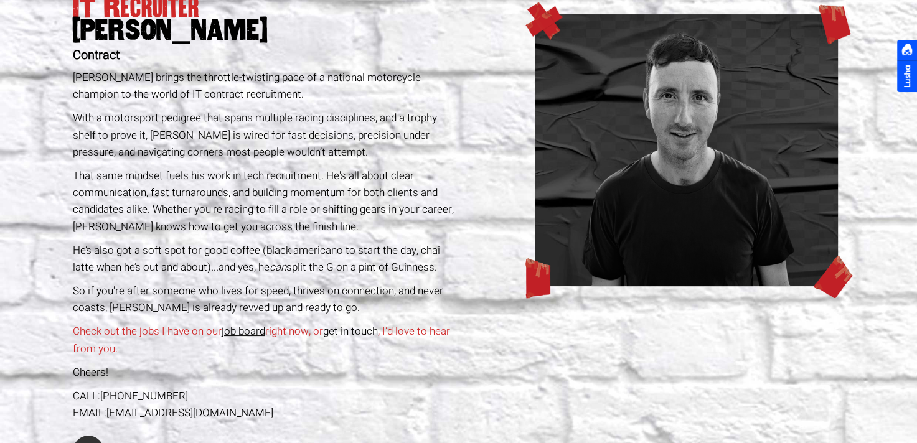
scroll to position [187, 0]
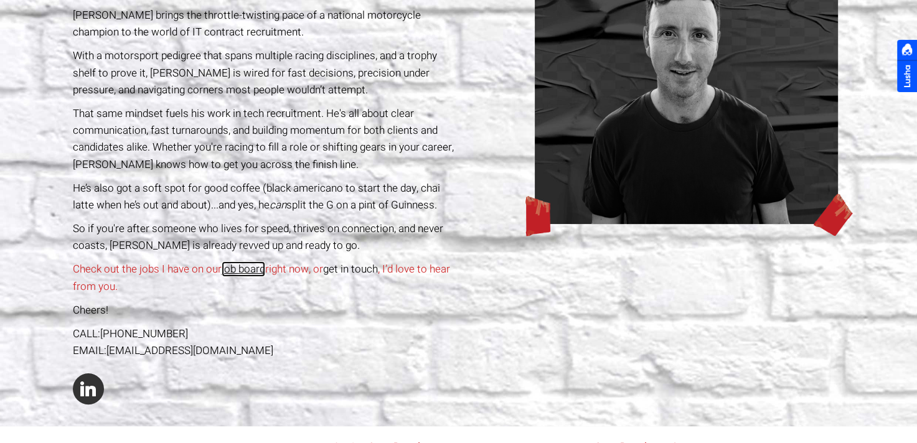
click at [237, 264] on link "job board" at bounding box center [244, 270] width 44 height 16
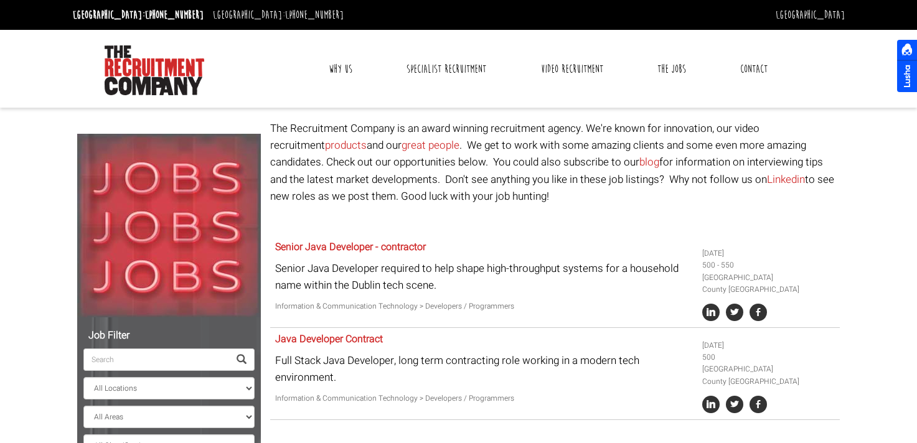
select select "Ireland"
select select "[PERSON_NAME]"
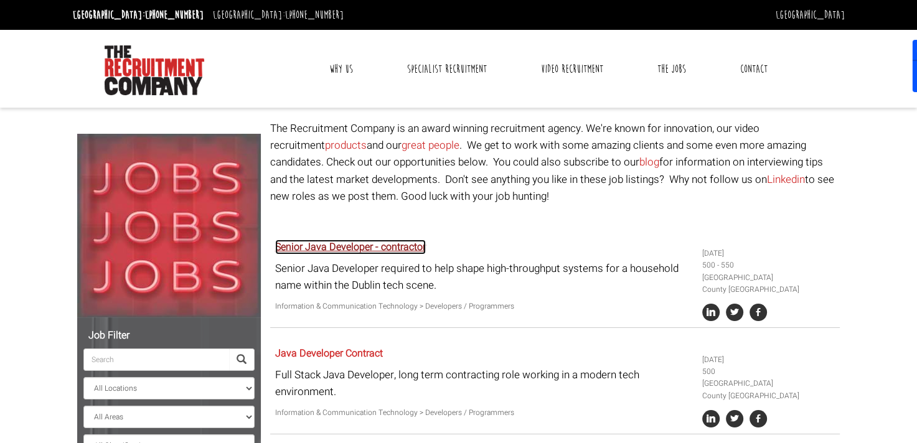
drag, startPoint x: 355, startPoint y: 256, endPoint x: 350, endPoint y: 247, distance: 10.6
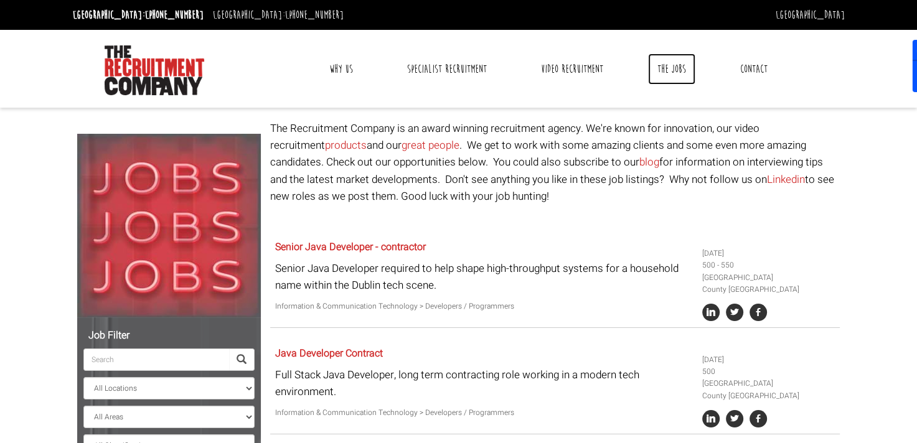
click at [675, 64] on link "The Jobs" at bounding box center [671, 69] width 47 height 31
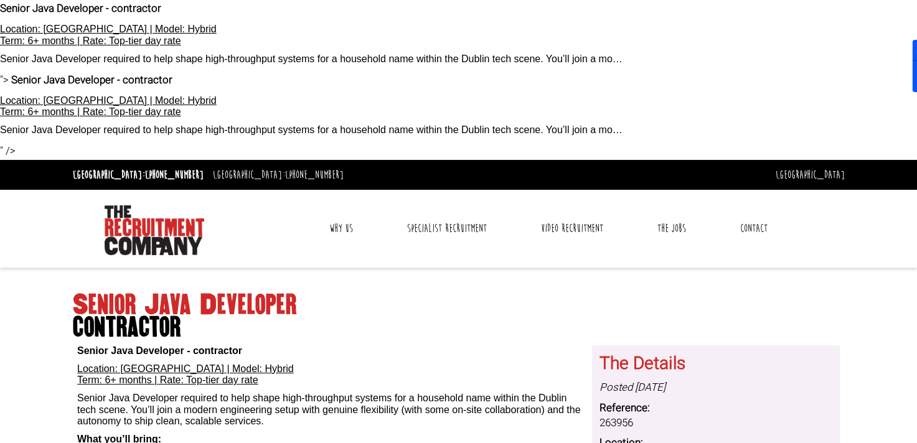
scroll to position [187, 0]
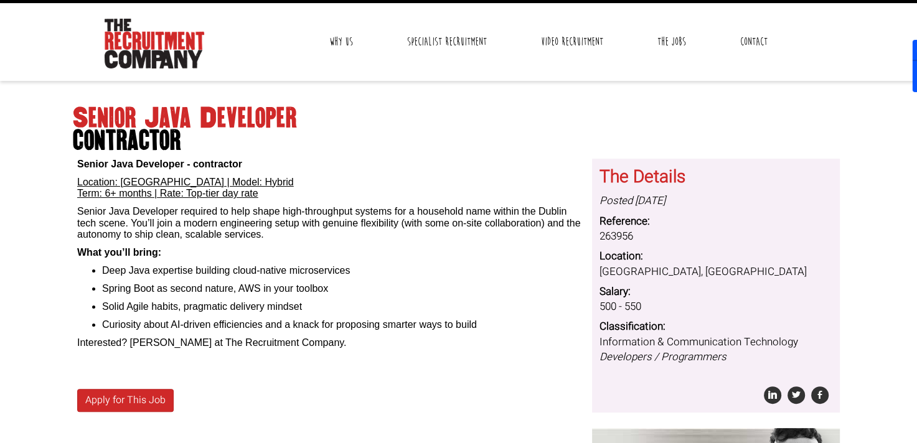
click at [132, 224] on p "Senior Java Developer required to help shape high-throughput systems for a hous…" at bounding box center [330, 223] width 506 height 34
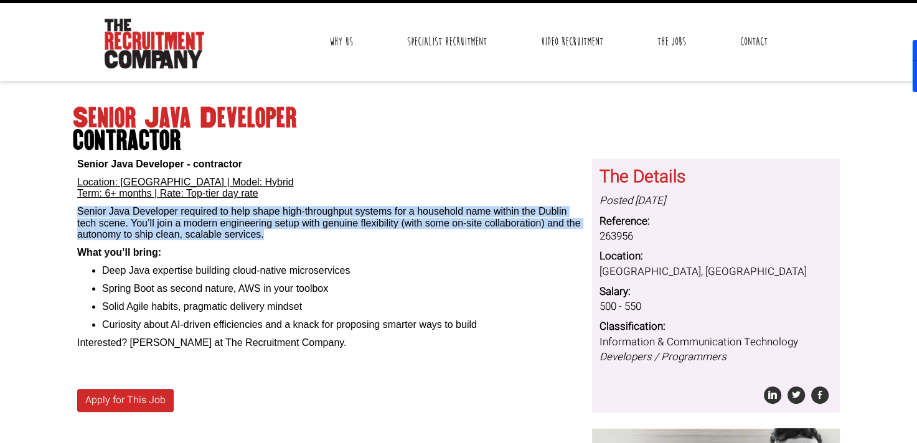
click at [132, 224] on p "Senior Java Developer required to help shape high-throughput systems for a hous…" at bounding box center [330, 223] width 506 height 34
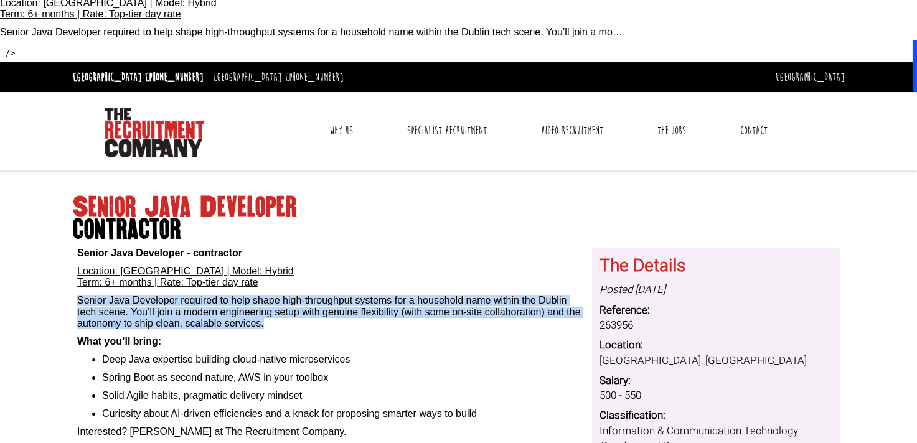
scroll to position [0, 0]
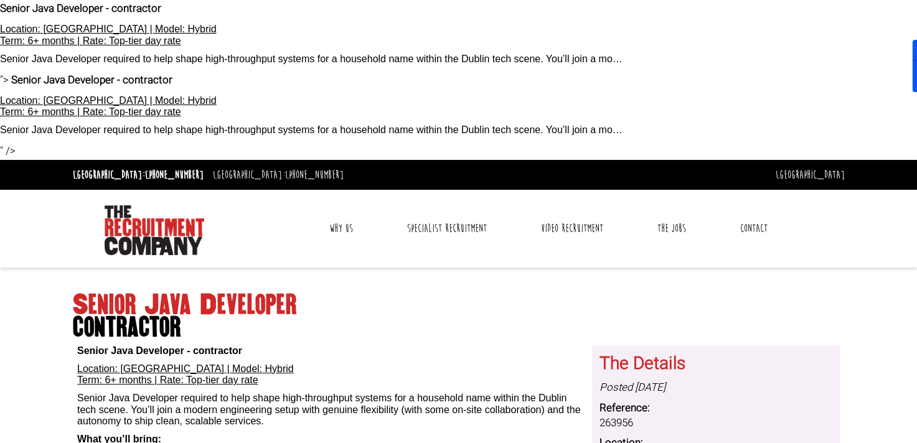
click at [165, 77] on b "Senior Java Developer - contractor" at bounding box center [91, 80] width 161 height 16
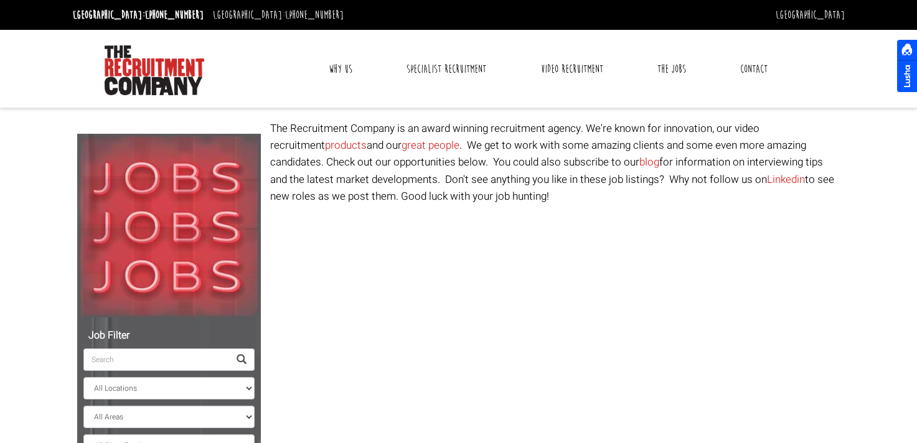
select select "Ireland"
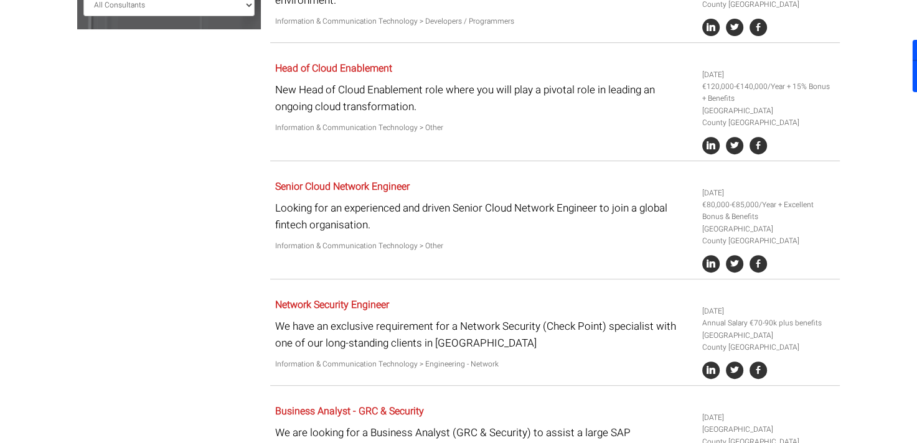
scroll to position [623, 0]
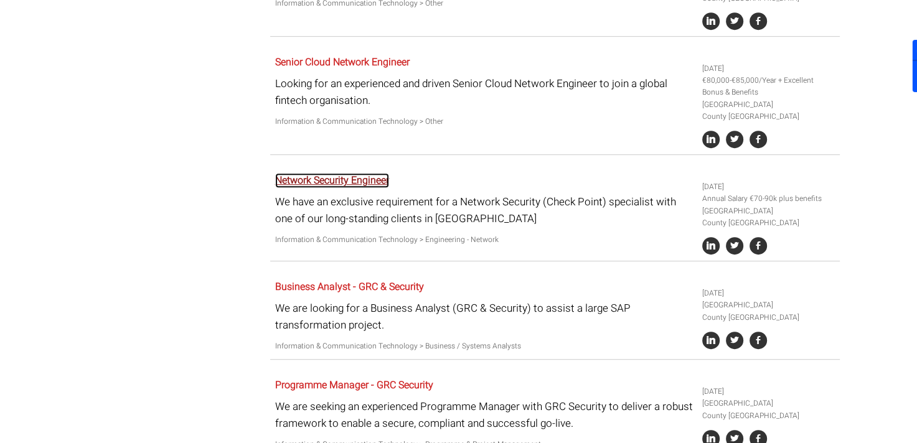
drag, startPoint x: 364, startPoint y: 174, endPoint x: 335, endPoint y: 189, distance: 32.6
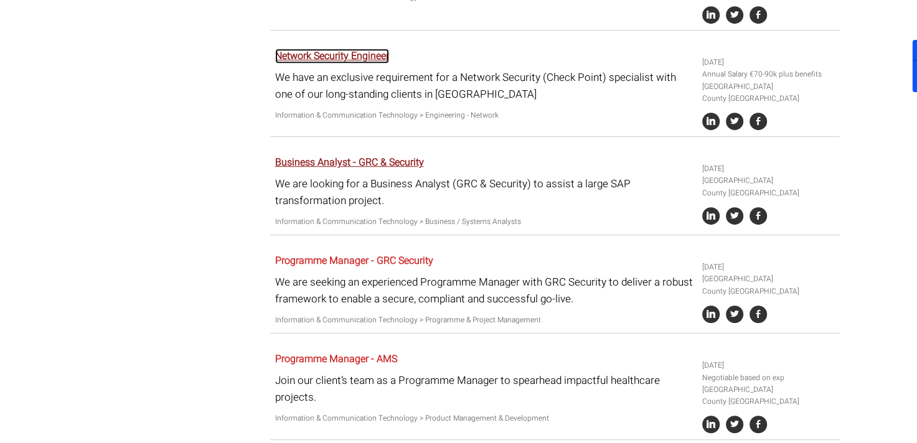
scroll to position [809, 0]
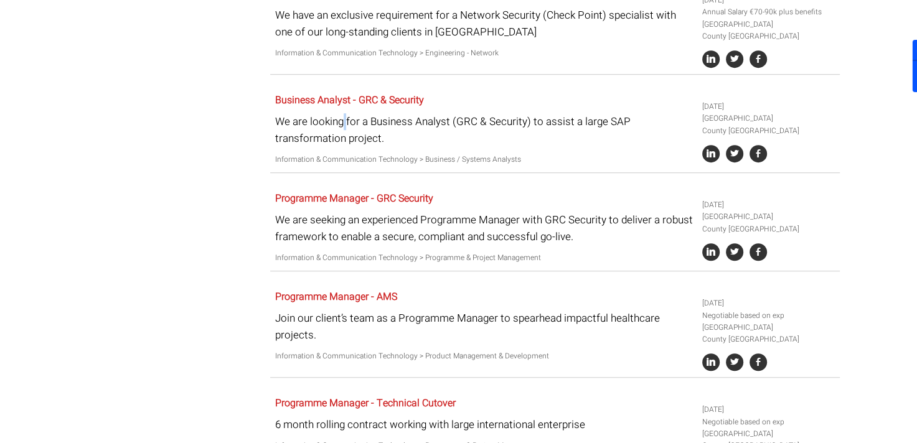
drag, startPoint x: 367, startPoint y: 112, endPoint x: 345, endPoint y: 131, distance: 29.2
click at [345, 131] on p "We are looking for a Business Analyst (GRC & Security) to assist a large SAP tr…" at bounding box center [484, 130] width 418 height 34
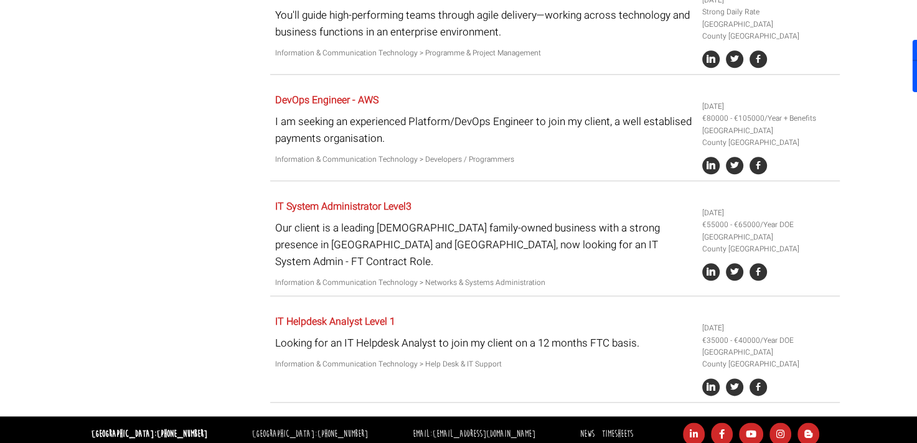
scroll to position [1440, 0]
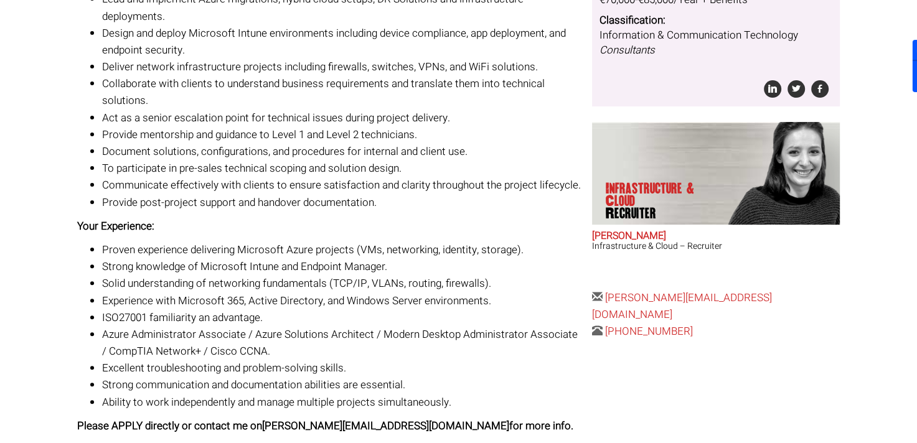
scroll to position [426, 0]
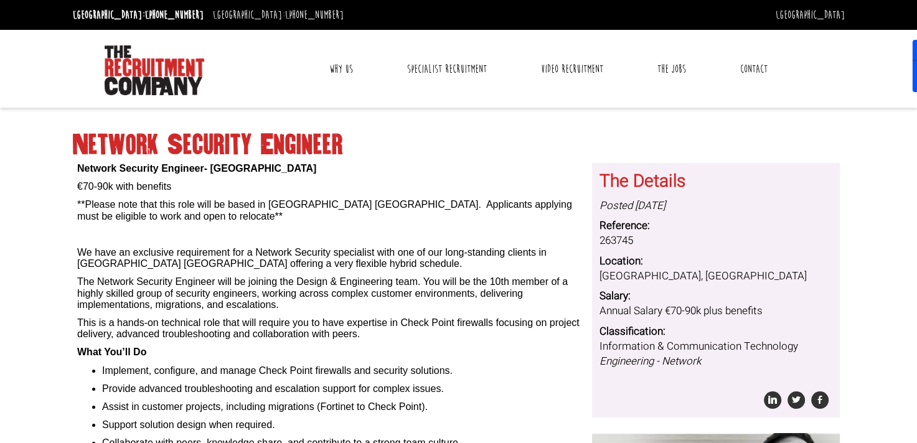
click at [209, 209] on p "**Please note that this role will be based in [GEOGRAPHIC_DATA] [GEOGRAPHIC_DAT…" at bounding box center [330, 210] width 506 height 23
click at [209, 209] on p "**Please note that this role will be based in Dublin Ireland. Applicants applyi…" at bounding box center [330, 210] width 506 height 23
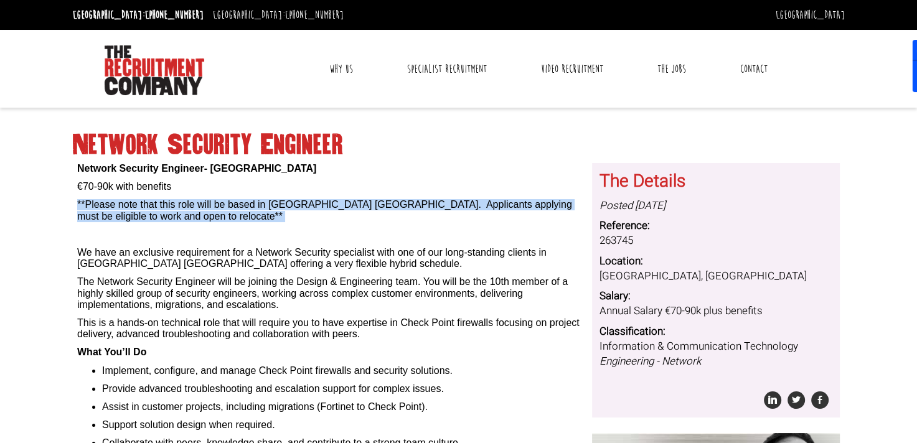
click at [209, 209] on p "**Please note that this role will be based in Dublin Ireland. Applicants applyi…" at bounding box center [330, 210] width 506 height 23
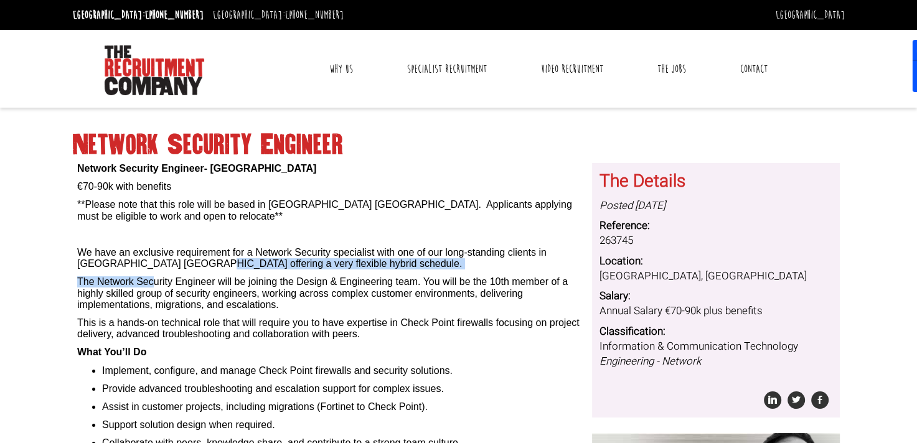
drag, startPoint x: 209, startPoint y: 209, endPoint x: 154, endPoint y: 270, distance: 82.5
click at [154, 270] on div "Network Security Engineer- Dublin €70-90k with benefits **Please note that this…" at bounding box center [330, 387] width 506 height 449
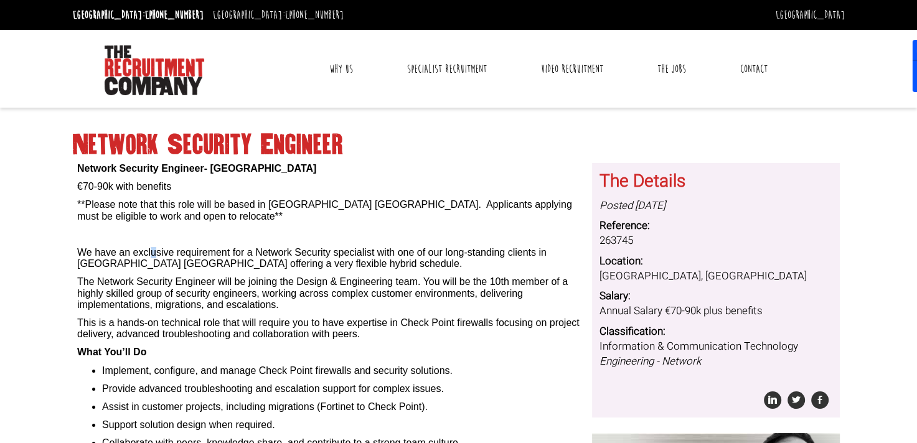
drag, startPoint x: 154, startPoint y: 270, endPoint x: 154, endPoint y: 254, distance: 16.2
click at [154, 254] on p "We have an exclusive requirement for a Network Security specialist with one of …" at bounding box center [330, 258] width 506 height 23
drag, startPoint x: 154, startPoint y: 254, endPoint x: 158, endPoint y: 279, distance: 25.2
click at [158, 279] on p "The Network Security Engineer will be joining the Design & Engineering team. Yo…" at bounding box center [330, 293] width 506 height 34
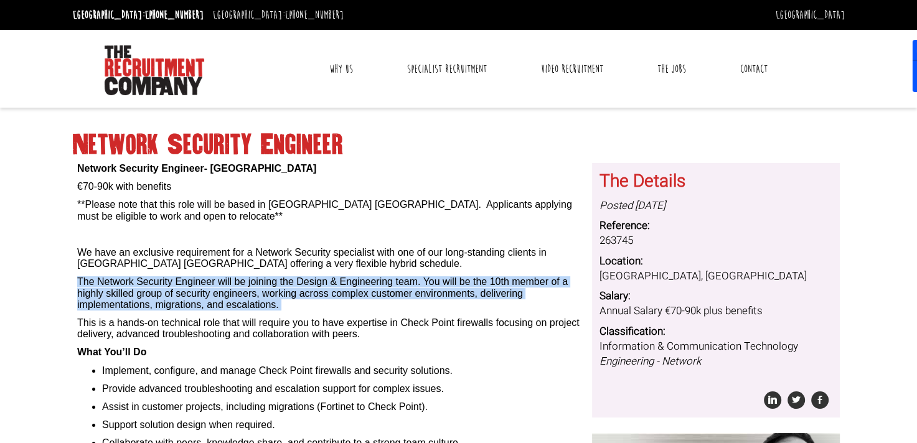
click at [158, 279] on p "The Network Security Engineer will be joining the Design & Engineering team. Yo…" at bounding box center [330, 293] width 506 height 34
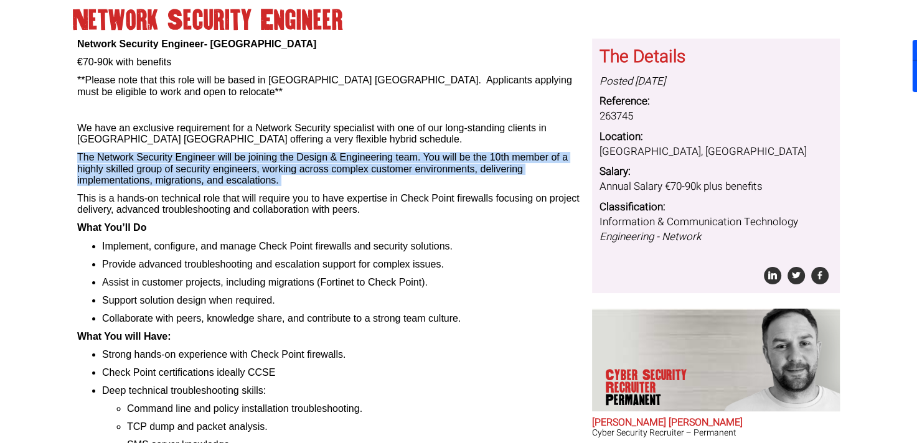
scroll to position [249, 0]
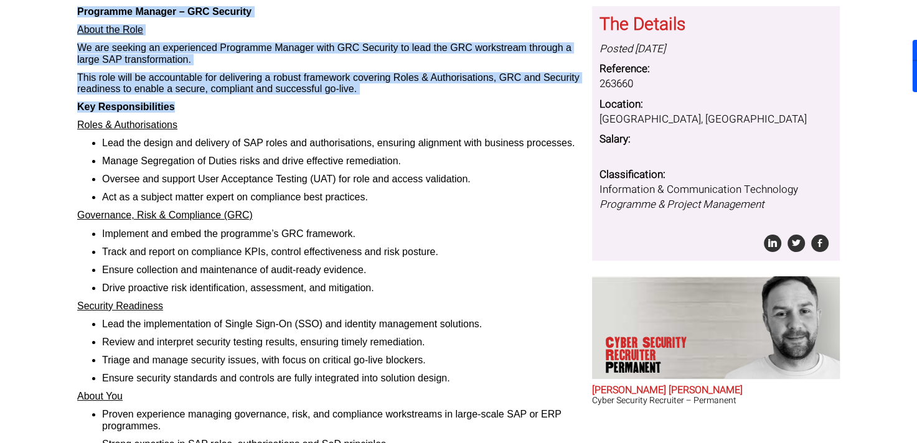
scroll to position [314, 0]
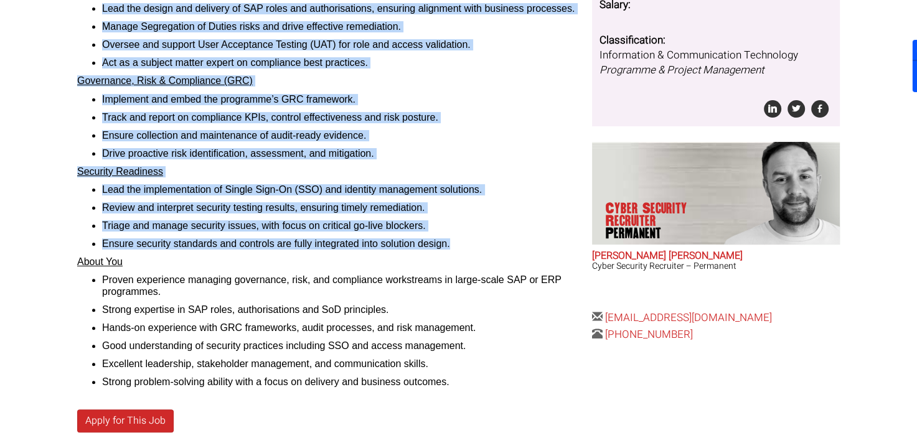
drag, startPoint x: 72, startPoint y: 182, endPoint x: 473, endPoint y: 245, distance: 406.0
click at [473, 245] on div "Programme Manager – GRC Security About the Role We are seeking an experienced P…" at bounding box center [330, 174] width 515 height 605
copy div "Roles & Authorisations Lead the design and delivery of SAP roles and authorisat…"
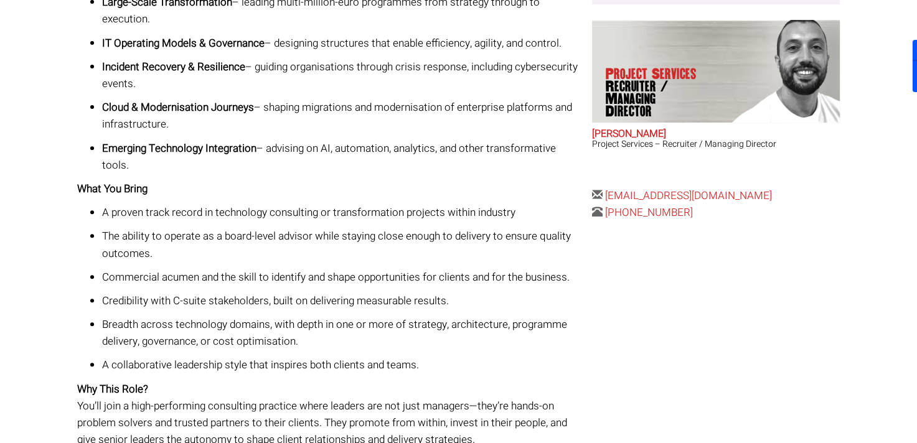
scroll to position [560, 0]
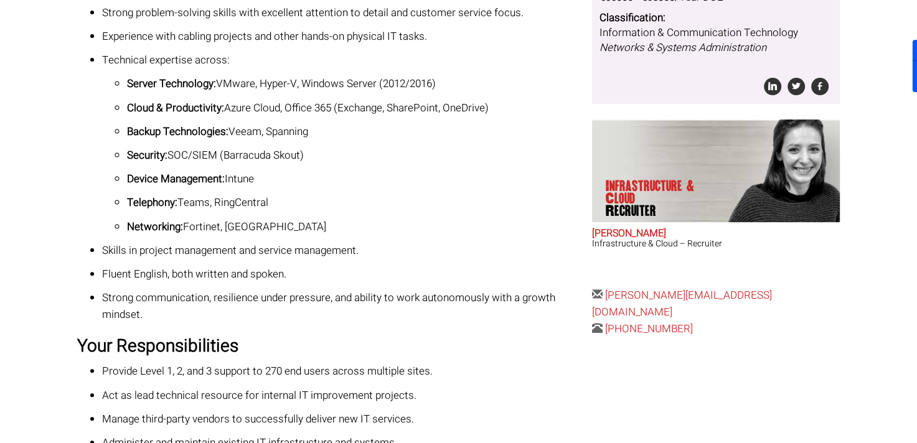
scroll to position [392, 0]
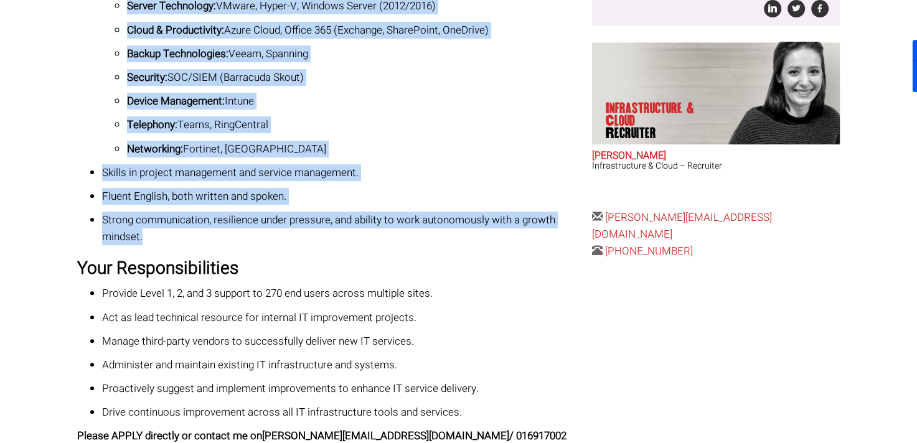
drag, startPoint x: 95, startPoint y: 129, endPoint x: 352, endPoint y: 242, distance: 280.8
click at [352, 242] on ul "A minimum of 3 years’ experience in a similar IT infrastructure or support role…" at bounding box center [330, 54] width 506 height 384
copy ul "A minimum of 3 years’ experience in a similar IT infrastructure or support role…"
